Goal: Answer question/provide support: Share knowledge or assist other users

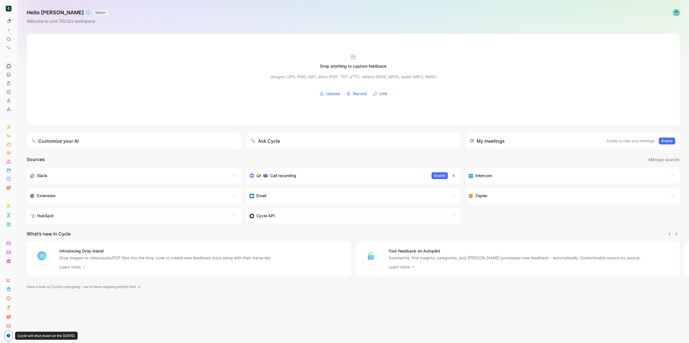
scroll to position [0, 0]
click at [10, 32] on icon at bounding box center [9, 30] width 4 height 4
click at [28, 32] on button "New feedback c" at bounding box center [47, 33] width 61 height 10
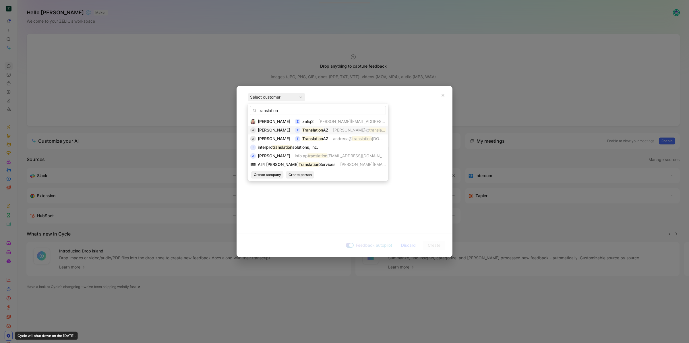
type input "translation"
click at [316, 132] on mark "Translation" at bounding box center [312, 130] width 21 height 5
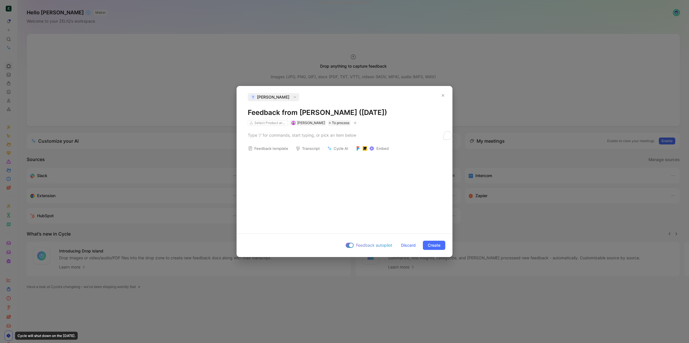
click at [300, 115] on h1 "Feedback from [PERSON_NAME] ([DATE])" at bounding box center [344, 112] width 193 height 9
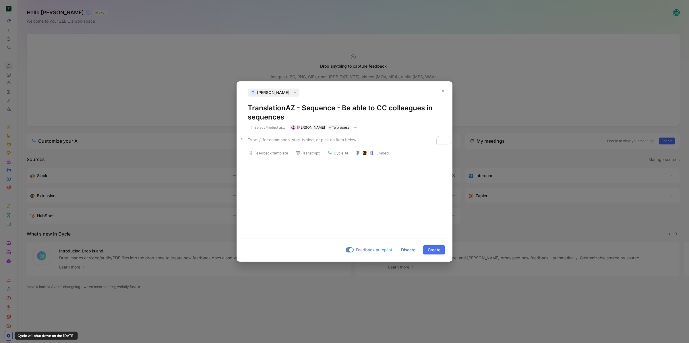
click at [290, 143] on p "To enrich screen reader interactions, please activate Accessibility in Grammarl…" at bounding box center [344, 139] width 215 height 9
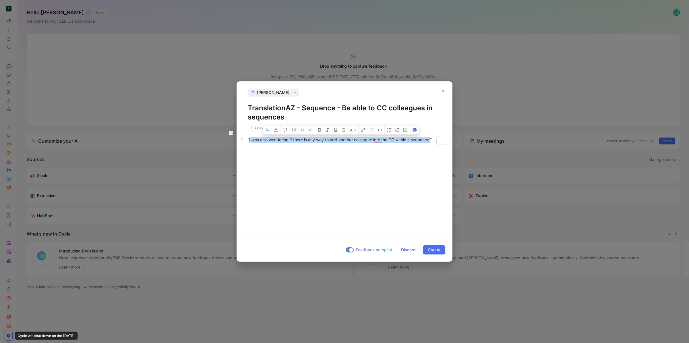
drag, startPoint x: 432, startPoint y: 139, endPoint x: 249, endPoint y: 137, distance: 183.7
click at [249, 137] on span "I was also wondering if there is any way to add another colleague into the CC w…" at bounding box center [340, 139] width 182 height 5
click at [326, 128] on icon "button" at bounding box center [327, 130] width 5 height 5
click at [348, 161] on div "A Italic “ I was also wondering if there is any way to add another colleague in…" at bounding box center [344, 182] width 215 height 103
click at [431, 250] on span "Create" at bounding box center [434, 250] width 13 height 7
